Goal: Information Seeking & Learning: Learn about a topic

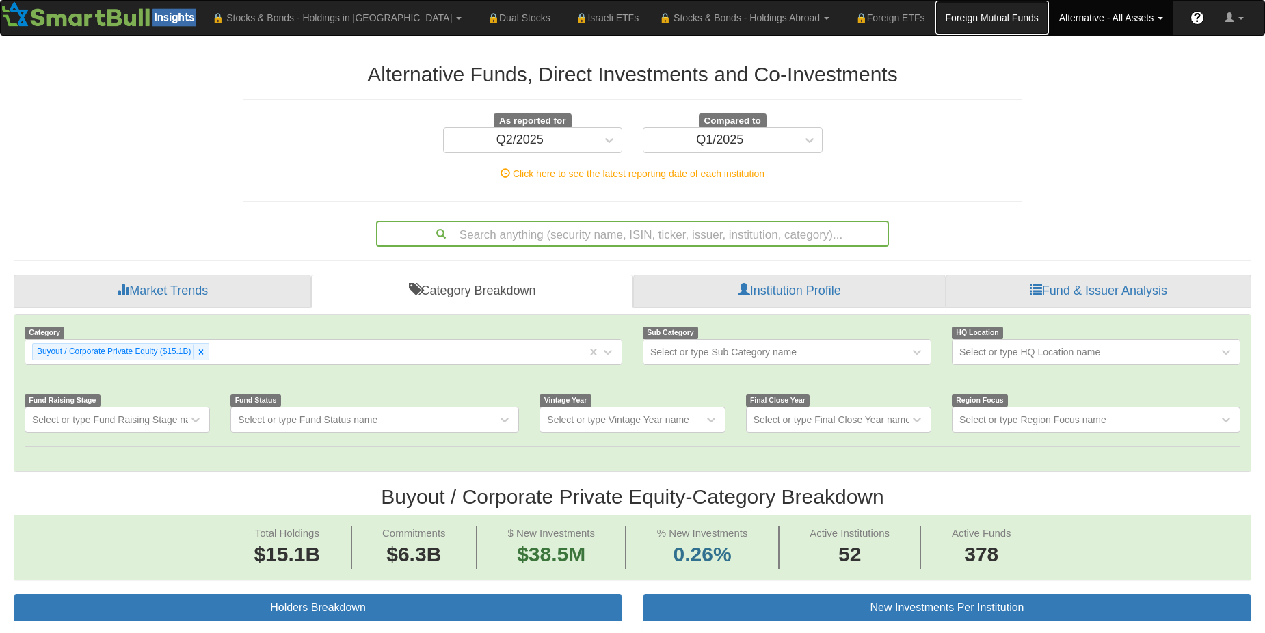
click at [936, 6] on link "Foreign Mutual Funds" at bounding box center [993, 18] width 114 height 34
click at [936, 23] on link "Foreign Mutual Funds" at bounding box center [993, 18] width 114 height 34
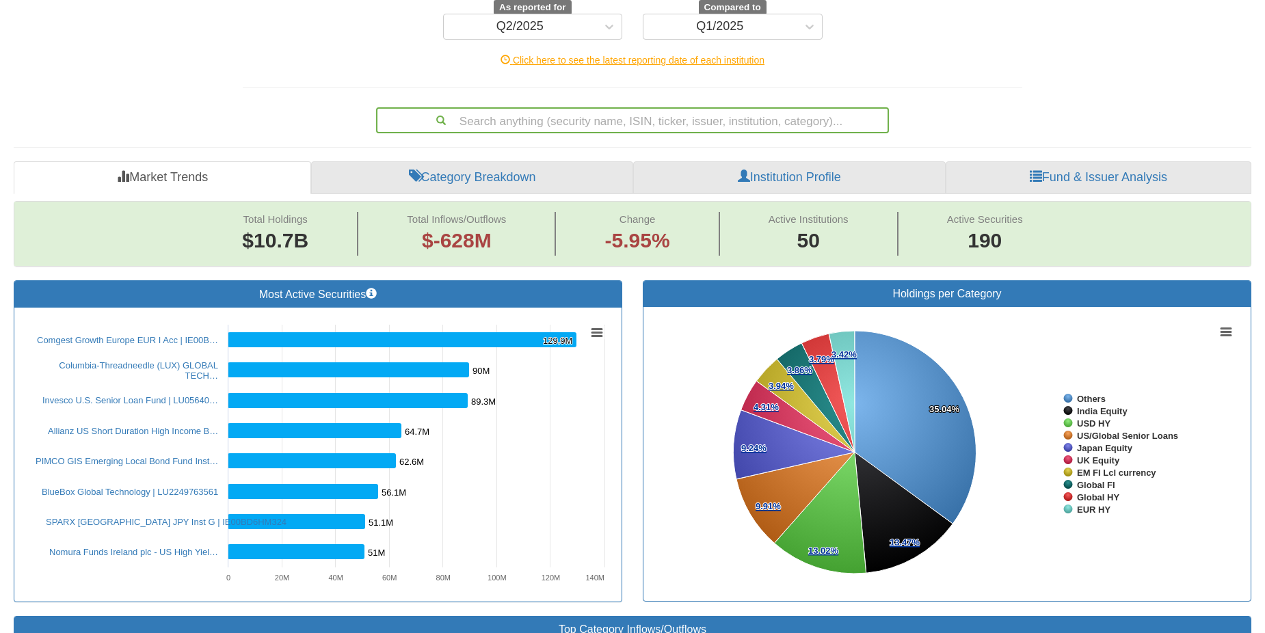
scroll to position [39, 0]
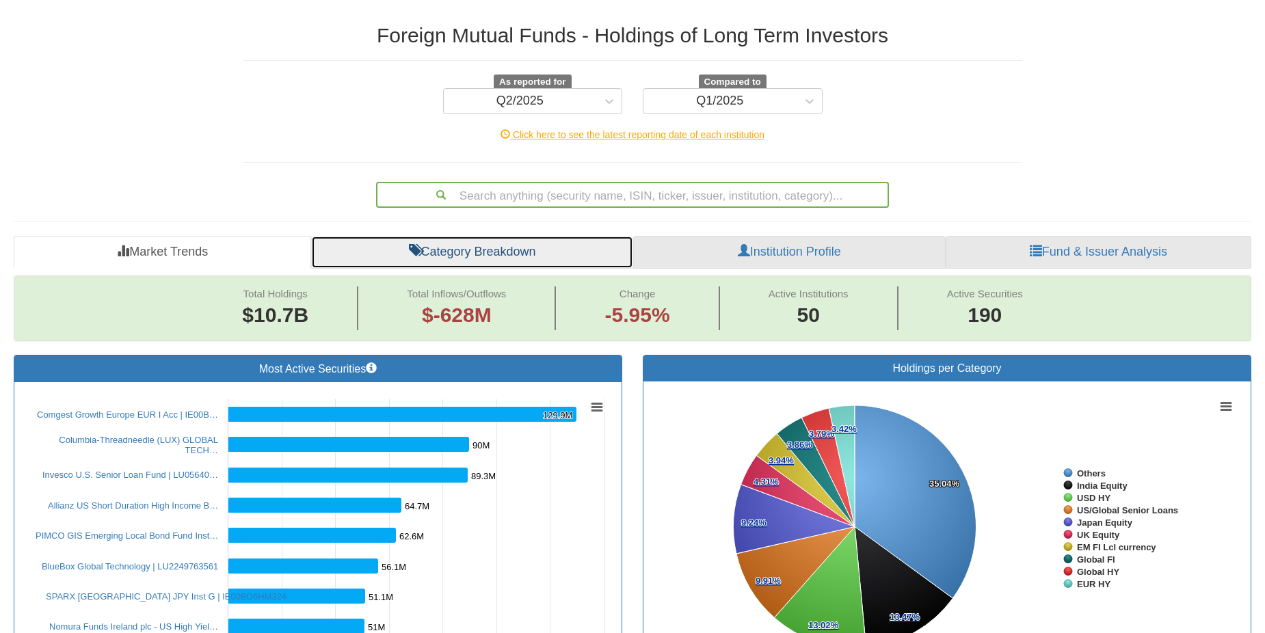
click at [542, 256] on link "Category Breakdown" at bounding box center [471, 252] width 321 height 33
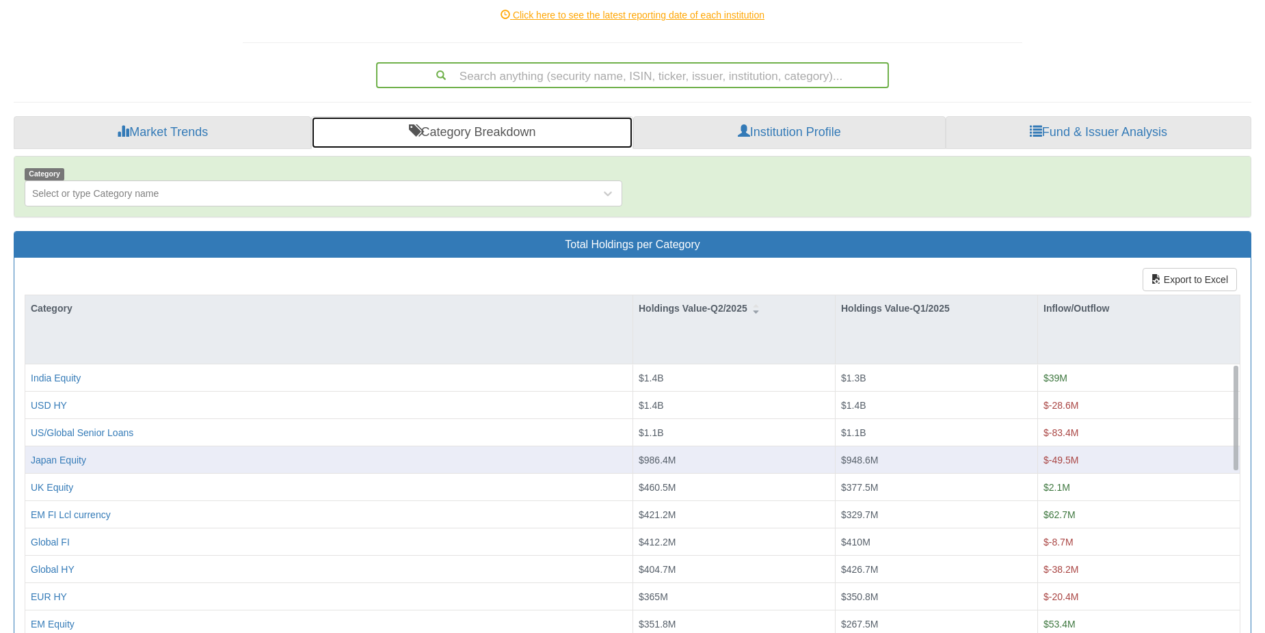
scroll to position [259, 0]
